Goal: Register for event/course

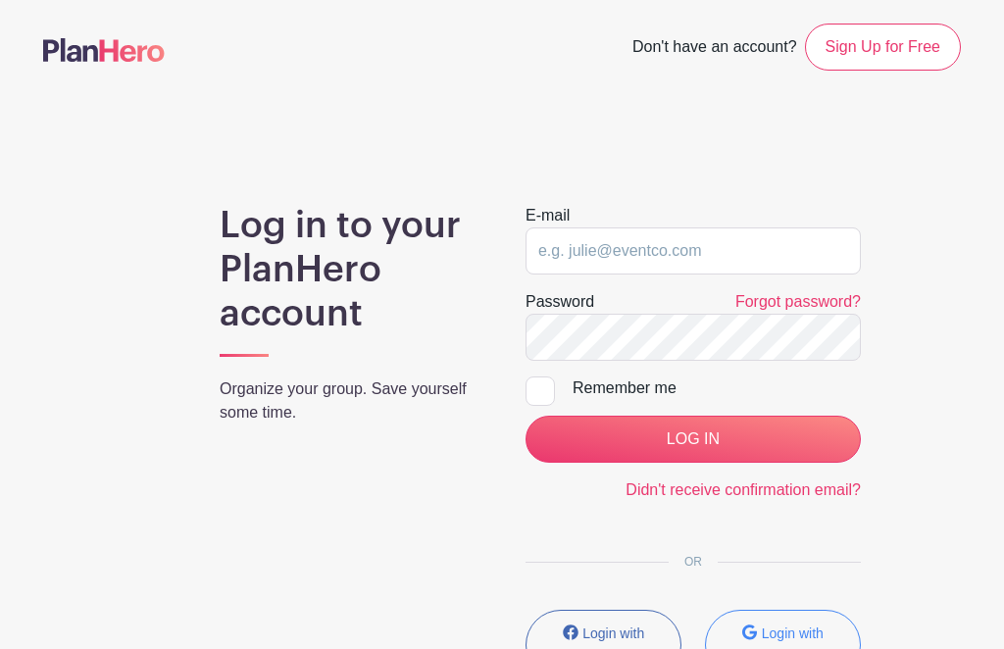
click at [672, 262] on input "email" at bounding box center [693, 250] width 335 height 47
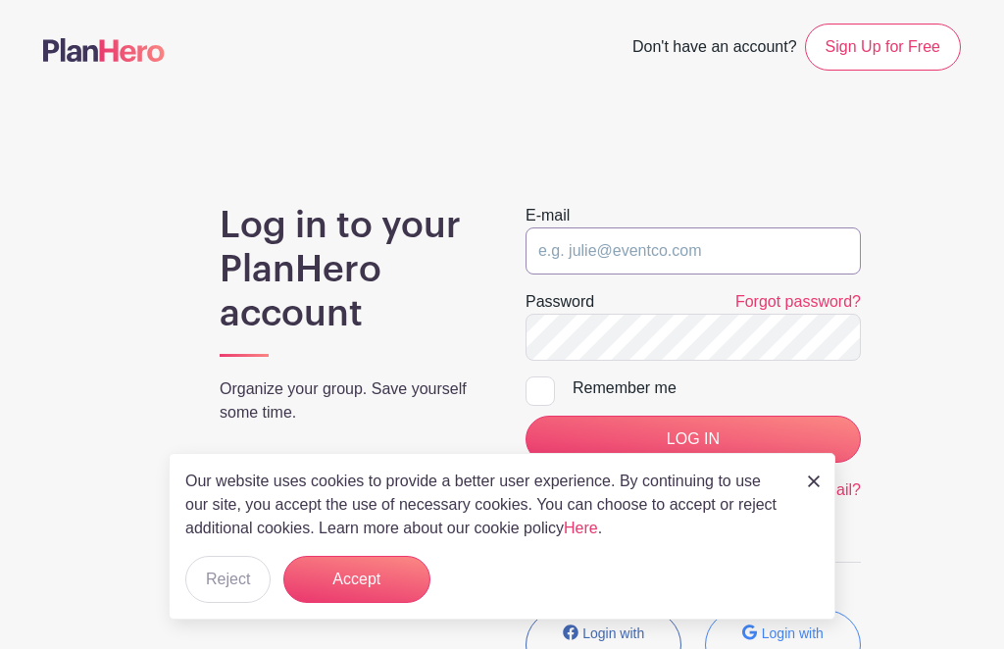
type input "[EMAIL_ADDRESS][DOMAIN_NAME]"
click at [692, 439] on input "LOG IN" at bounding box center [693, 439] width 335 height 47
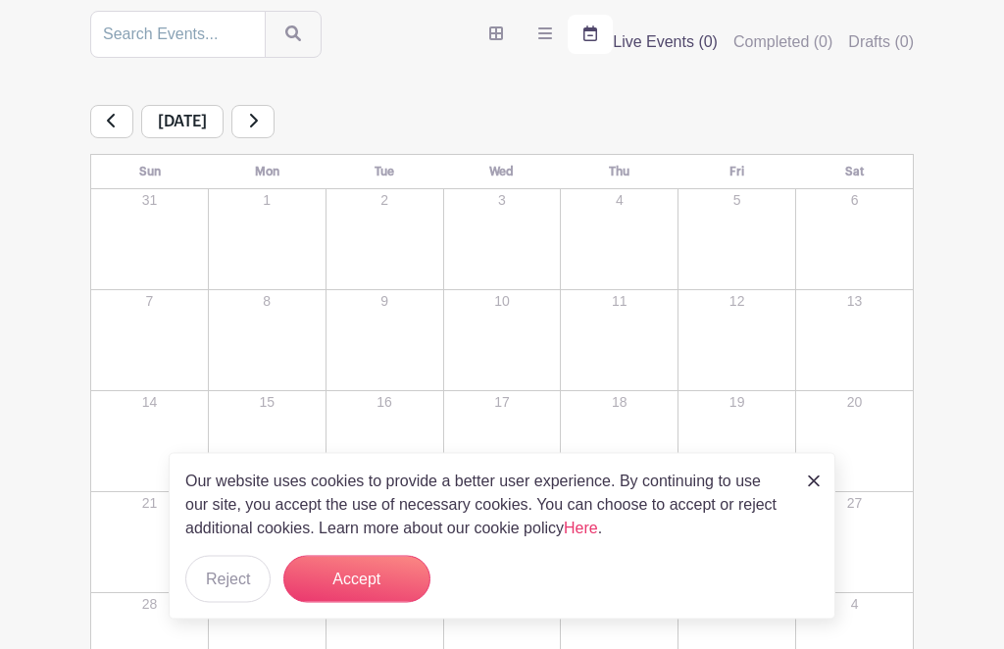
scroll to position [236, 0]
click at [382, 603] on button "Accept" at bounding box center [356, 579] width 147 height 47
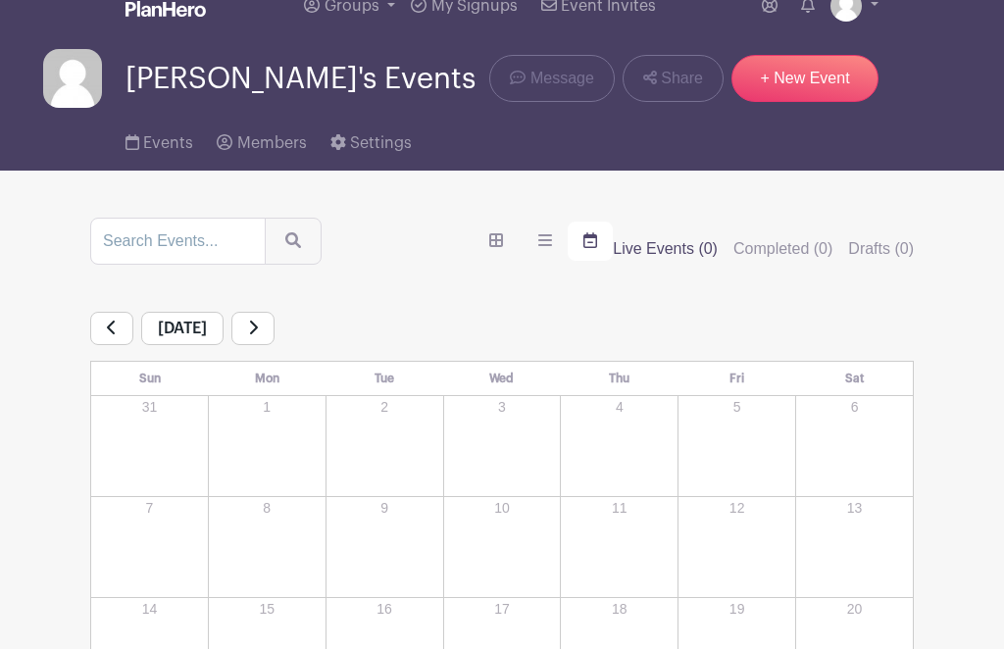
scroll to position [0, 0]
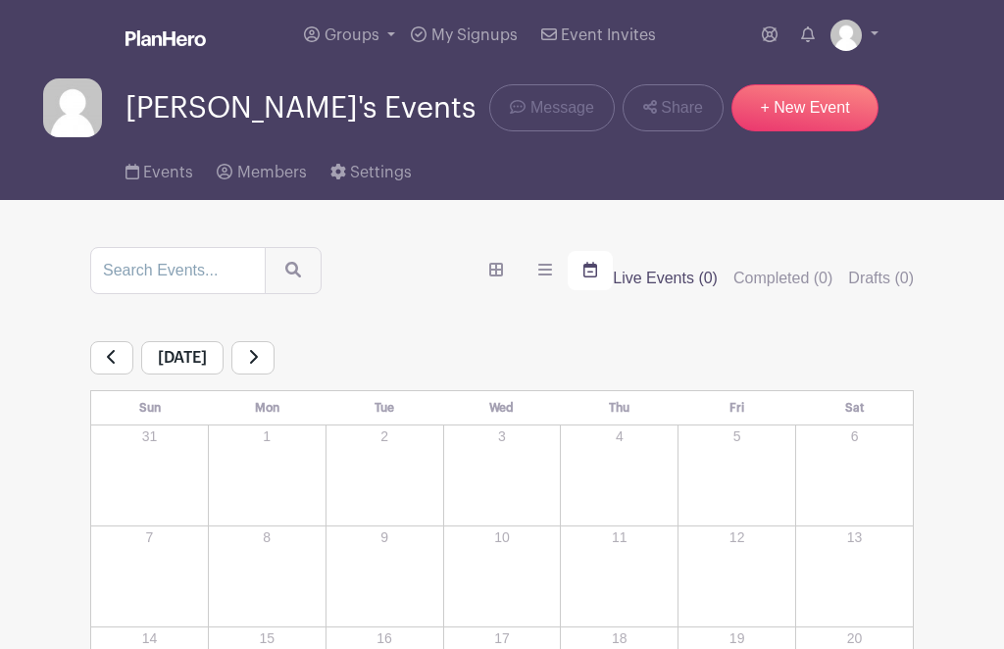
click at [357, 45] on link "Groups" at bounding box center [349, 35] width 107 height 71
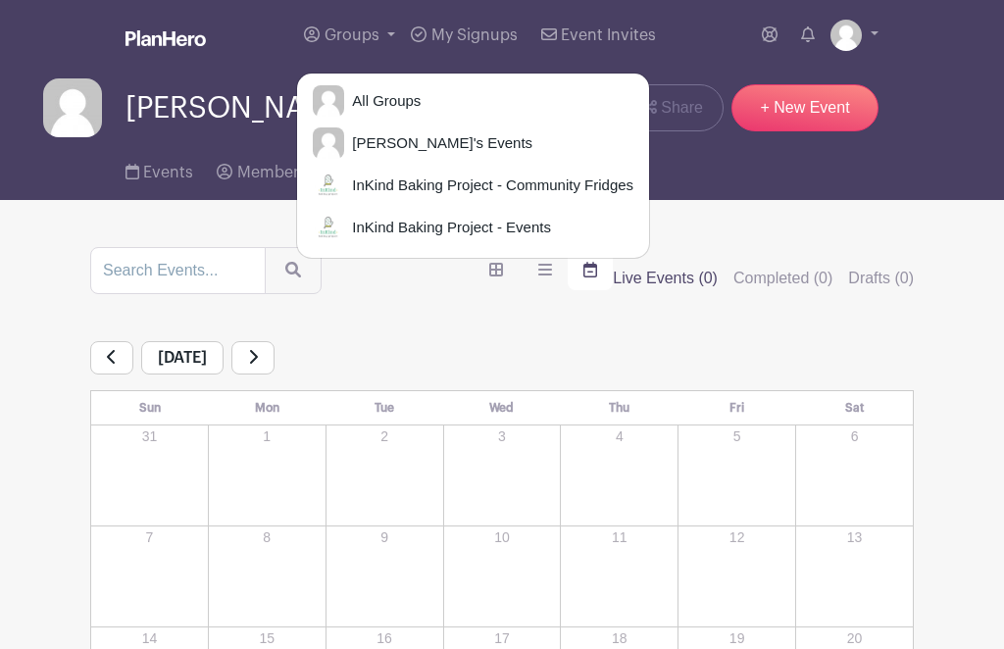
click at [442, 239] on link "InKind Baking Project - Events" at bounding box center [473, 227] width 352 height 39
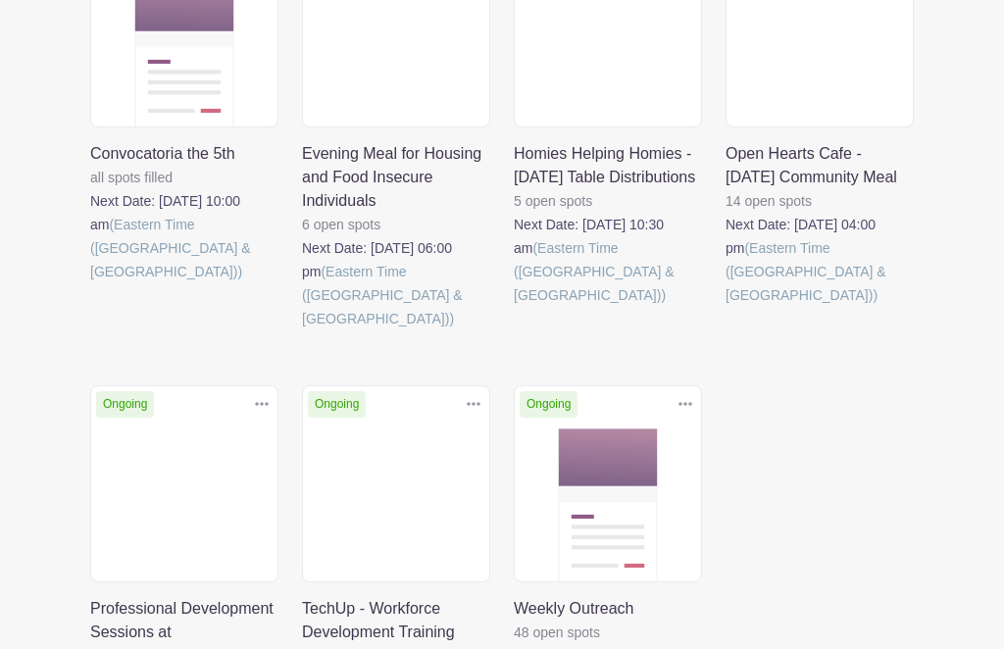
scroll to position [411, 0]
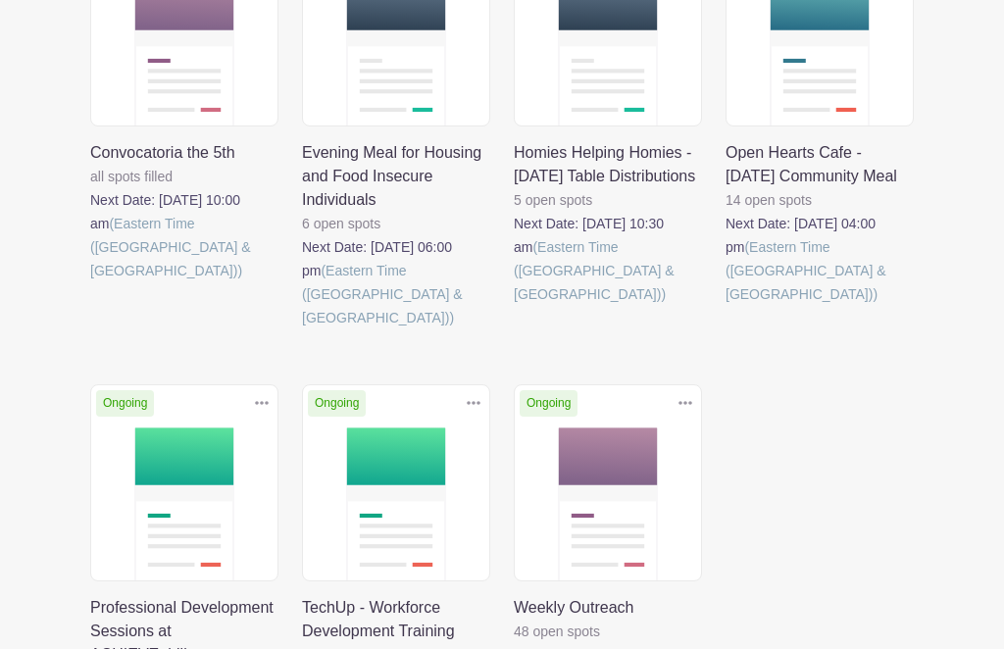
click at [726, 307] on link at bounding box center [726, 307] width 0 height 0
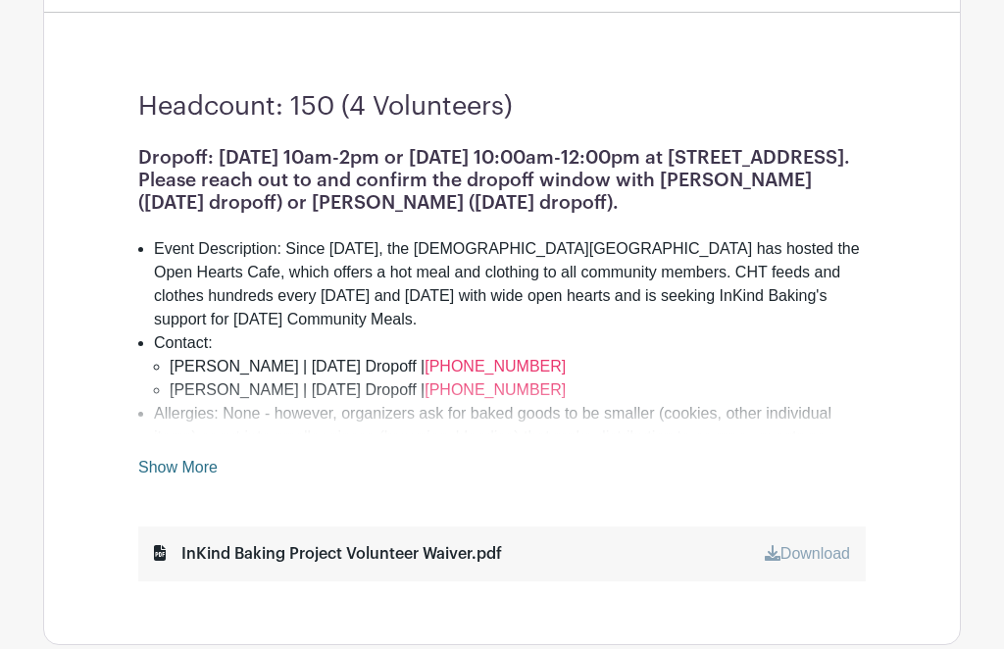
scroll to position [490, 0]
click at [188, 482] on link "Show More" at bounding box center [177, 471] width 79 height 25
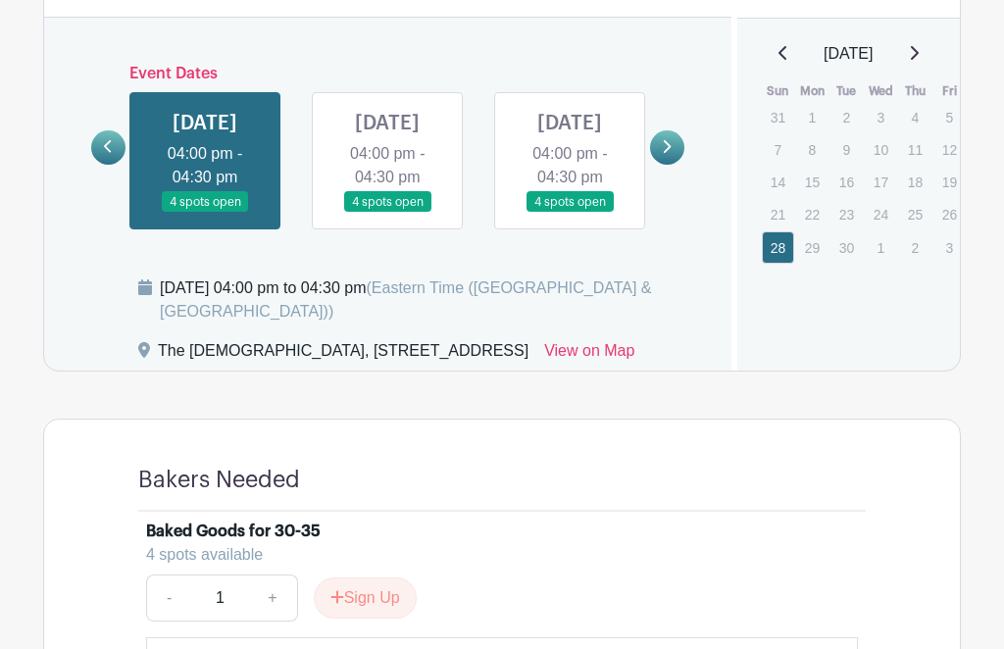
scroll to position [1462, 0]
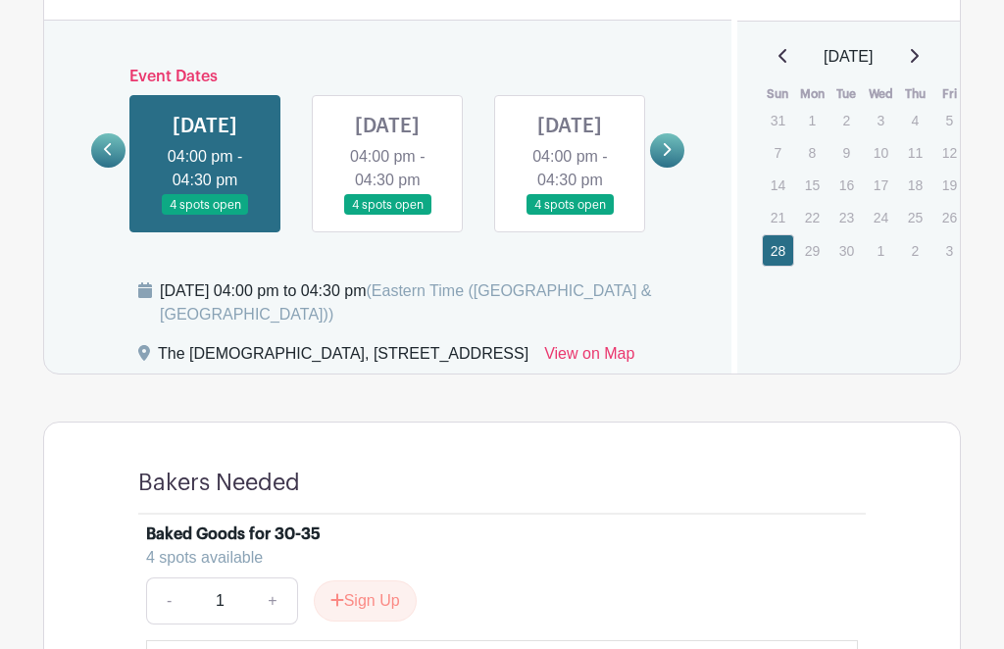
click at [103, 168] on link at bounding box center [108, 150] width 34 height 34
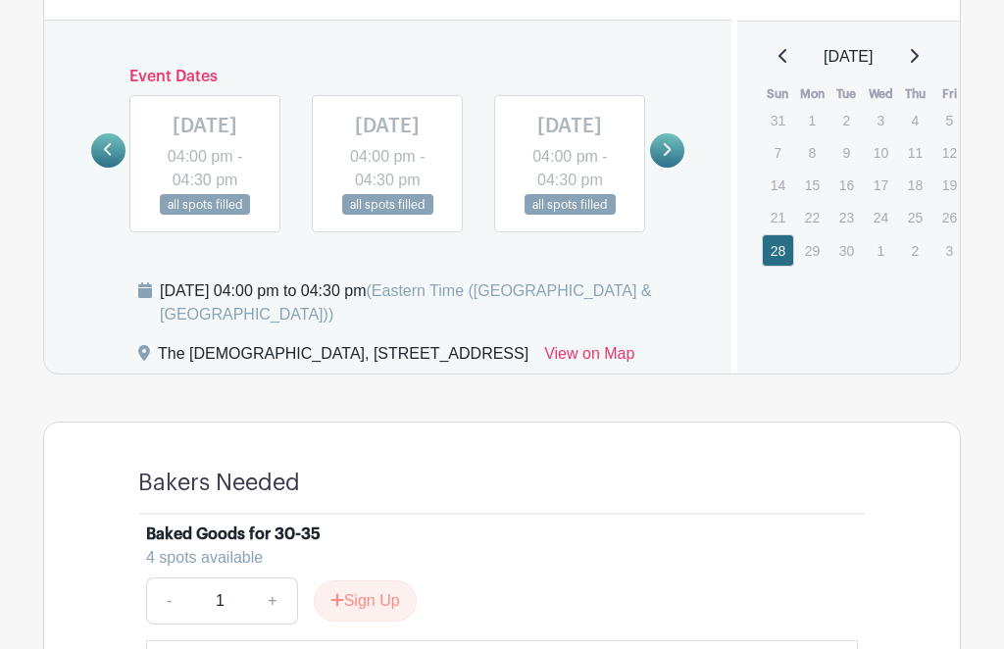
click at [660, 168] on link at bounding box center [667, 150] width 34 height 34
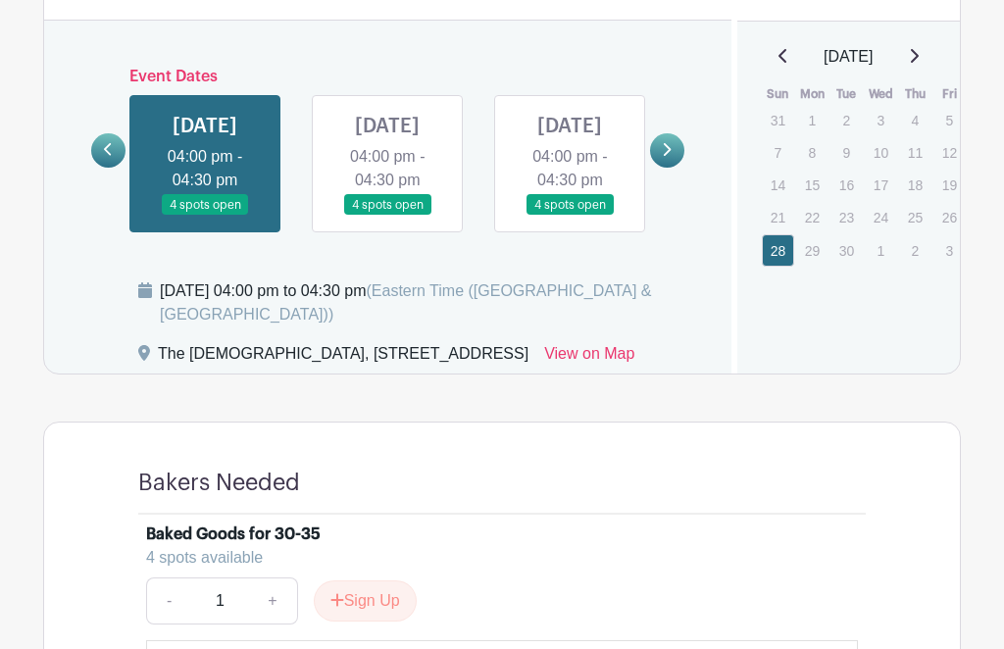
click at [205, 216] on link at bounding box center [205, 216] width 0 height 0
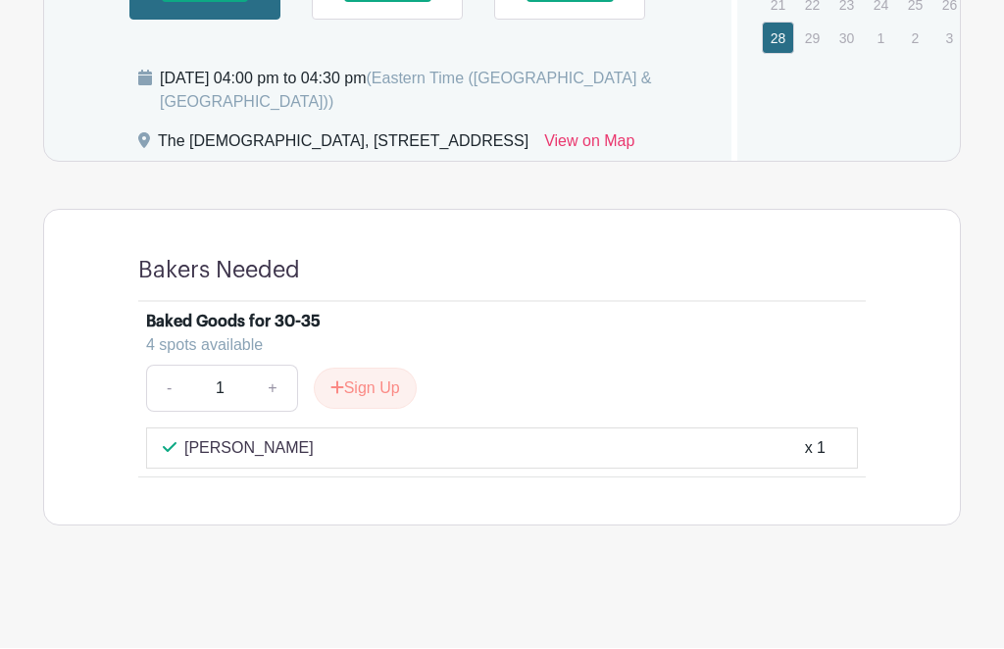
scroll to position [1685, 0]
click at [375, 410] on button "Sign Up" at bounding box center [365, 389] width 103 height 41
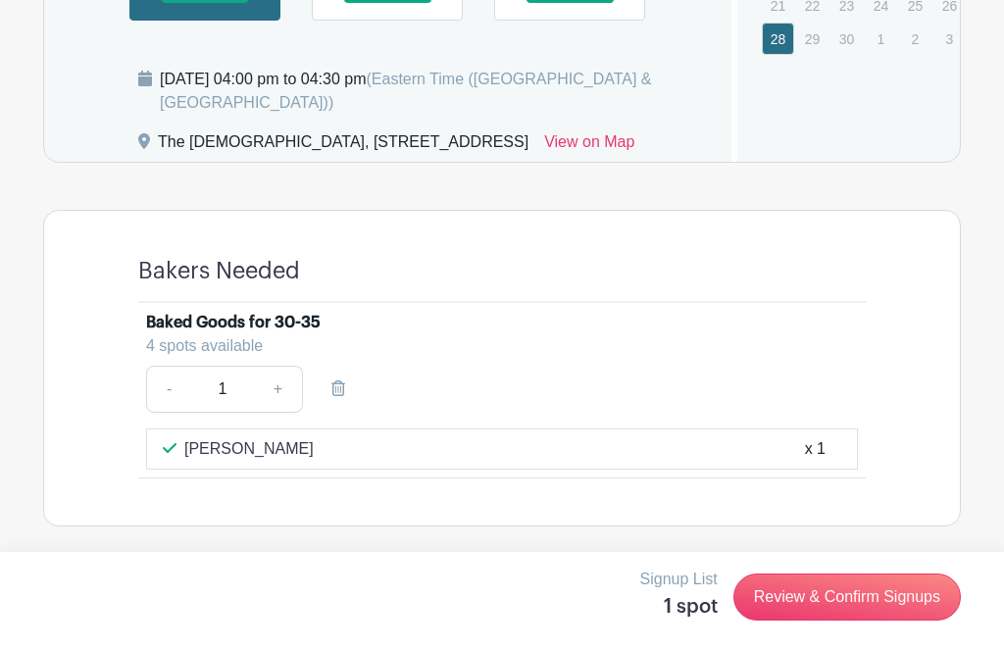
click at [883, 621] on link "Review & Confirm Signups" at bounding box center [846, 597] width 227 height 47
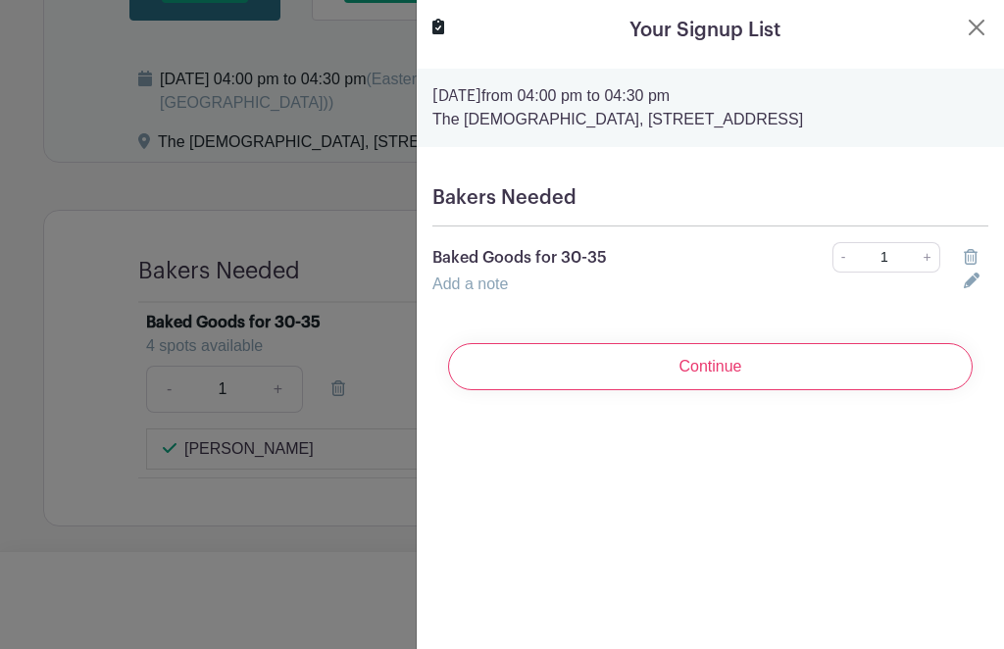
click at [731, 356] on input "Continue" at bounding box center [710, 366] width 525 height 47
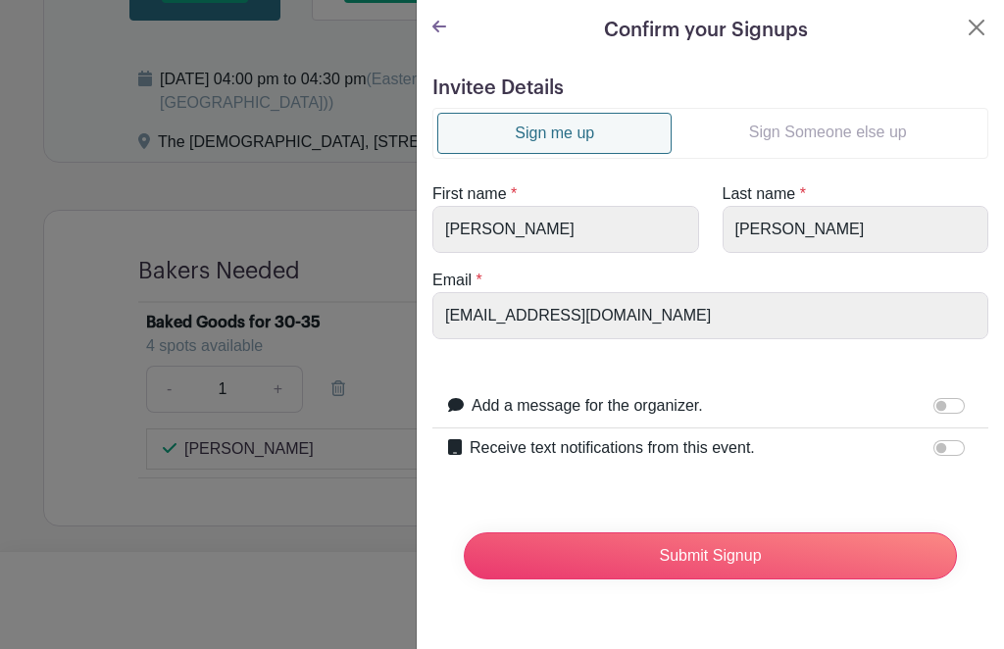
click at [724, 578] on input "Submit Signup" at bounding box center [710, 555] width 493 height 47
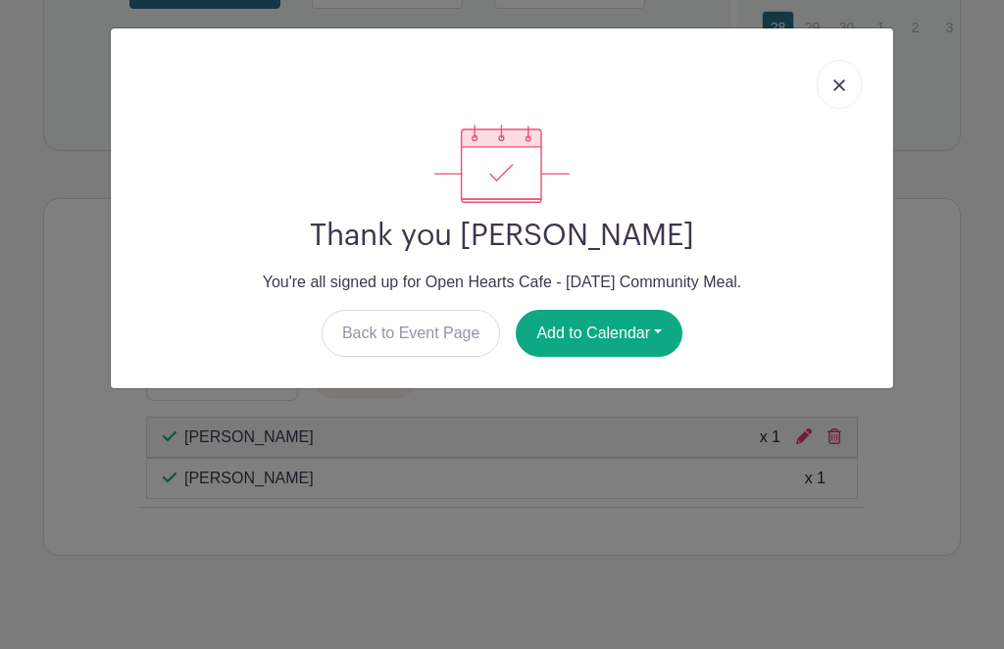
click at [603, 339] on button "Add to Calendar" at bounding box center [599, 333] width 167 height 47
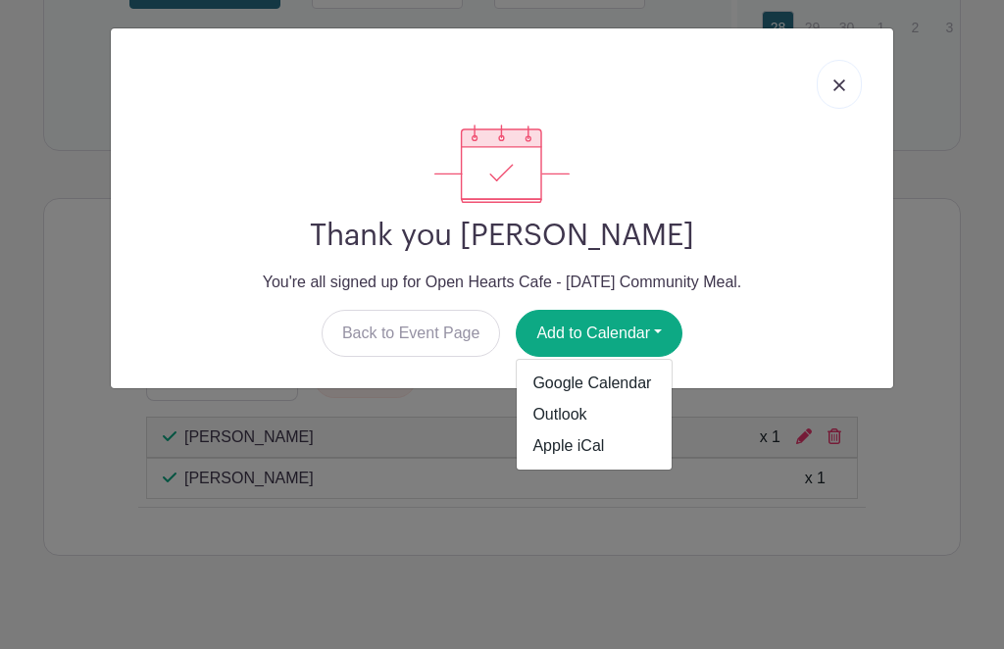
click at [592, 451] on link "Apple iCal" at bounding box center [594, 445] width 155 height 31
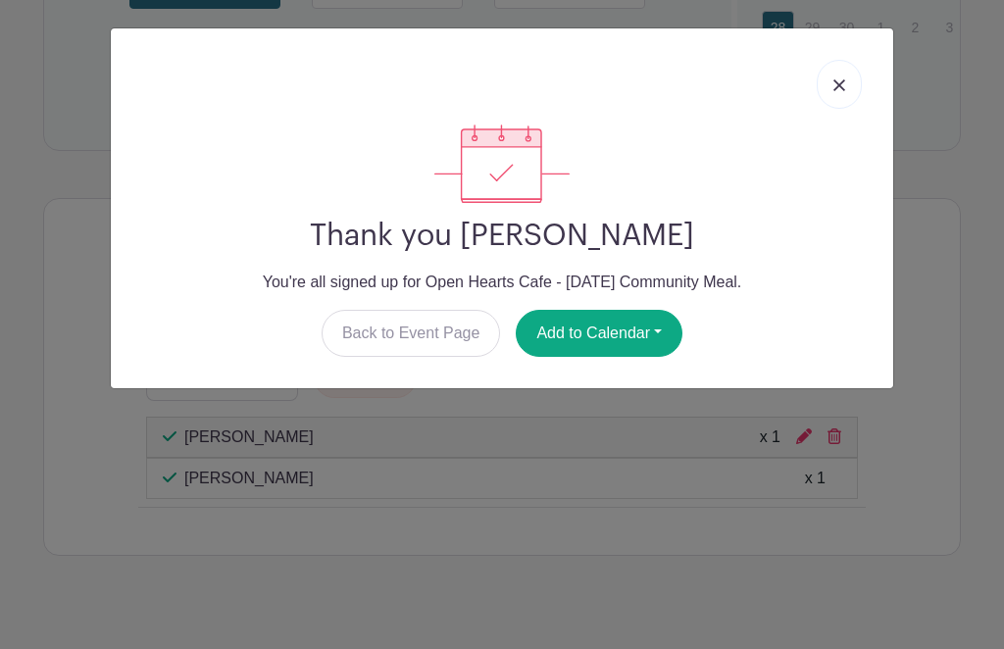
scroll to position [1718, 0]
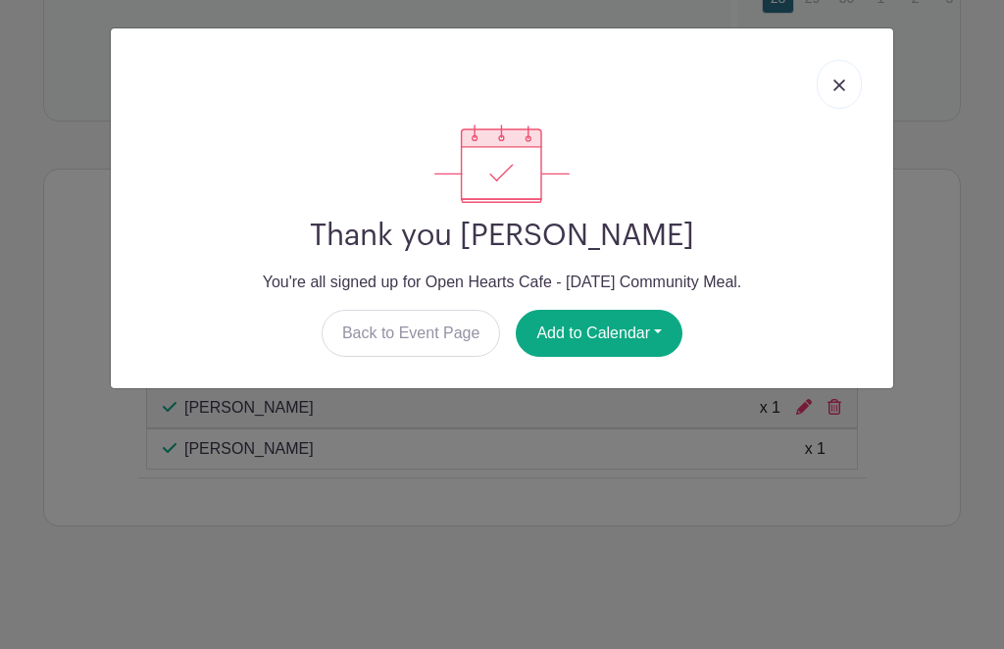
click at [844, 82] on img at bounding box center [839, 85] width 12 height 12
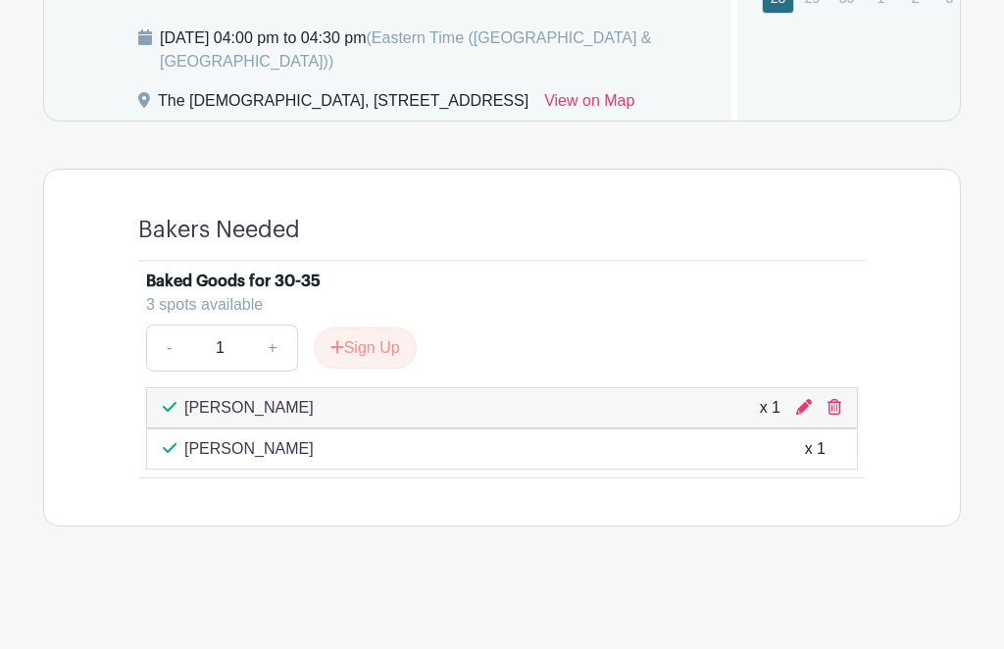
scroll to position [1685, 0]
